Goal: Information Seeking & Learning: Find specific fact

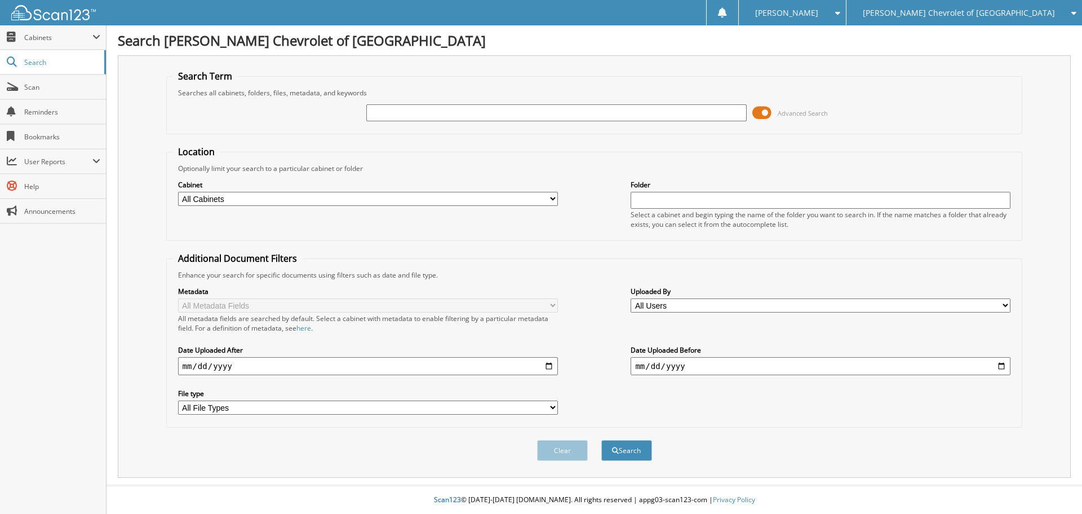
click at [375, 112] on input "text" at bounding box center [556, 112] width 380 height 17
type input "GF108246"
click at [601, 440] on button "Search" at bounding box center [626, 450] width 51 height 21
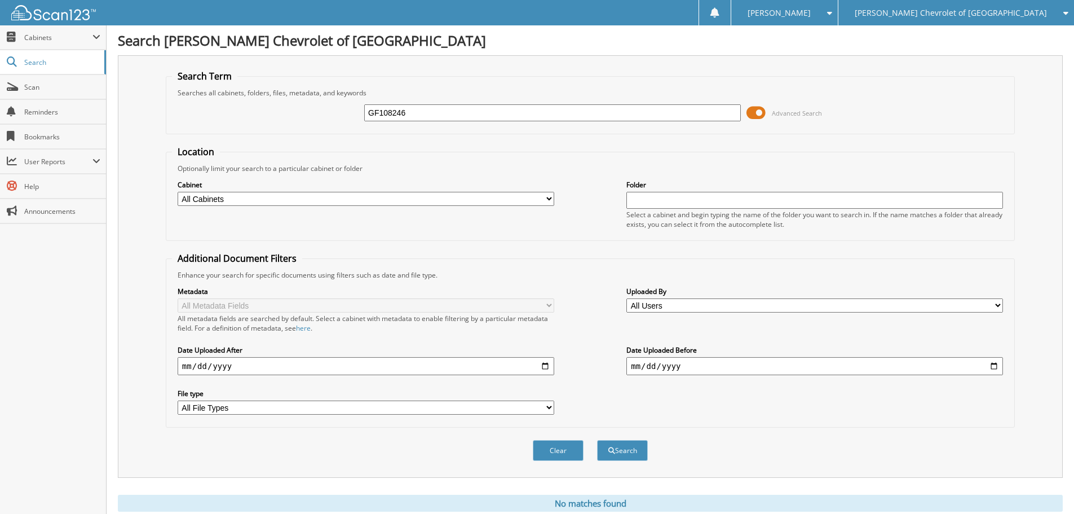
drag, startPoint x: 447, startPoint y: 109, endPoint x: 317, endPoint y: 92, distance: 130.8
click at [317, 92] on fieldset "Search Term Searches all cabinets, folders, files, metadata, and keywords GF108…" at bounding box center [590, 102] width 849 height 64
drag, startPoint x: 439, startPoint y: 121, endPoint x: 421, endPoint y: 114, distance: 19.1
click at [437, 121] on input "GF108246" at bounding box center [552, 112] width 377 height 17
click at [421, 113] on input "GF108246" at bounding box center [552, 112] width 377 height 17
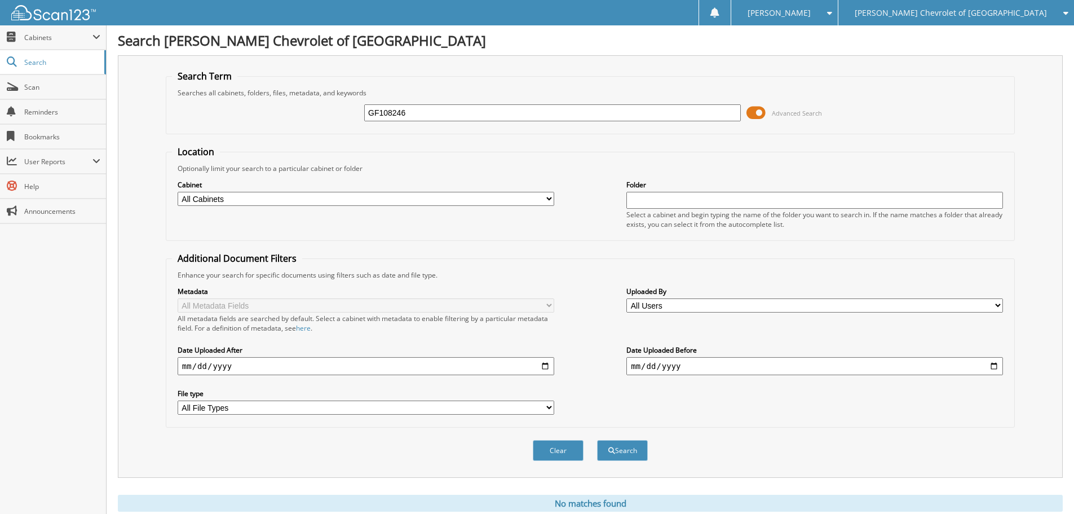
click at [416, 111] on input "GF108246" at bounding box center [552, 112] width 377 height 17
drag, startPoint x: 410, startPoint y: 111, endPoint x: 331, endPoint y: 106, distance: 79.6
click at [324, 104] on div "GF108246 Advanced Search" at bounding box center [590, 113] width 837 height 30
type input "490327"
click at [597, 440] on button "Search" at bounding box center [622, 450] width 51 height 21
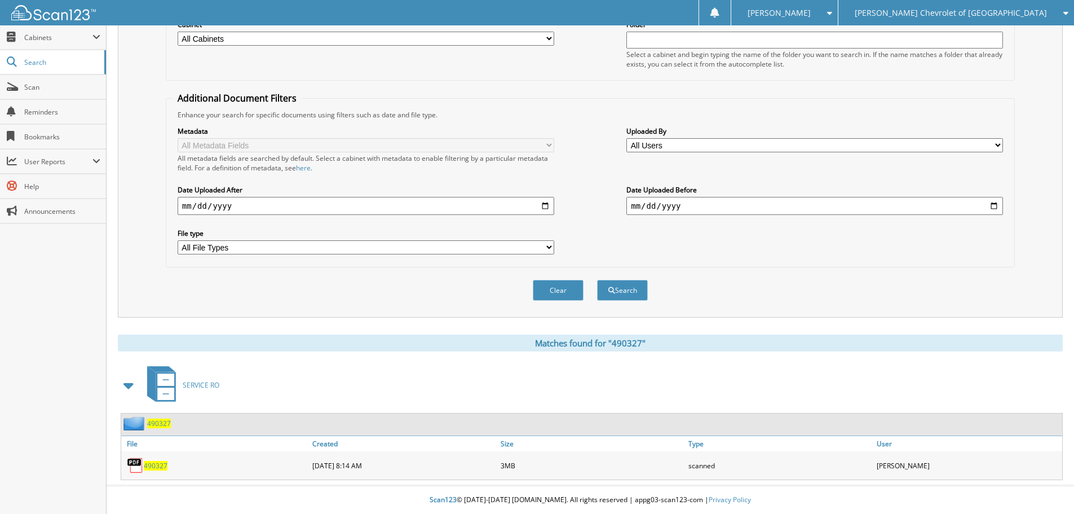
scroll to position [161, 0]
click at [154, 465] on span "490327" at bounding box center [156, 466] width 24 height 10
